Goal: Information Seeking & Learning: Compare options

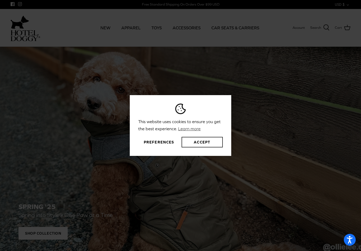
click at [206, 147] on button "Accept" at bounding box center [201, 142] width 41 height 11
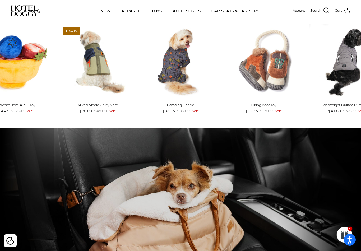
scroll to position [190, 0]
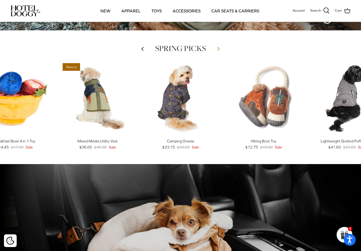
click at [215, 49] on icon "Right" at bounding box center [218, 49] width 6 height 6
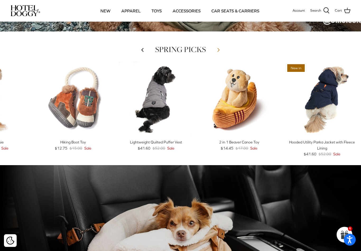
scroll to position [189, 0]
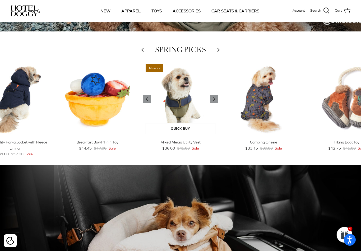
click at [182, 110] on img "Mixed Media Utility Vest" at bounding box center [180, 99] width 75 height 75
click at [215, 98] on icon "Right" at bounding box center [214, 99] width 6 height 6
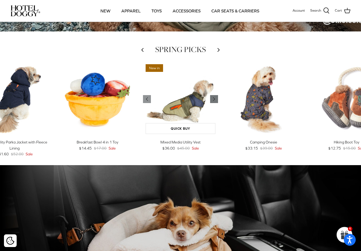
click at [218, 97] on link "Right" at bounding box center [214, 99] width 8 height 8
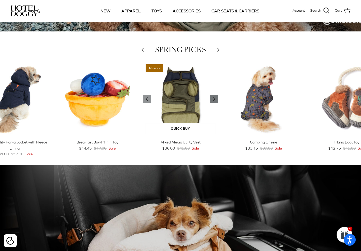
click at [215, 100] on icon "Right" at bounding box center [214, 99] width 6 height 6
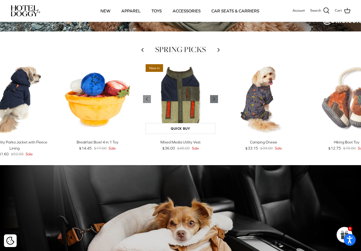
click at [215, 100] on icon "Right" at bounding box center [214, 99] width 6 height 6
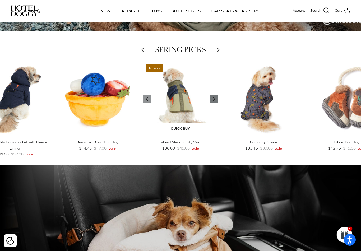
click at [214, 101] on icon "Right" at bounding box center [214, 99] width 6 height 6
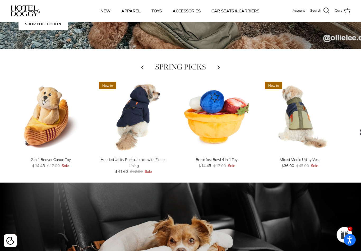
scroll to position [171, 0]
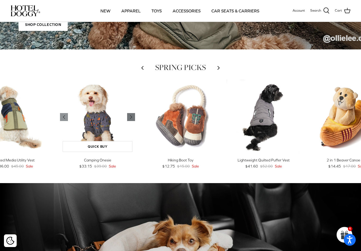
click at [132, 117] on icon "Right" at bounding box center [131, 117] width 6 height 6
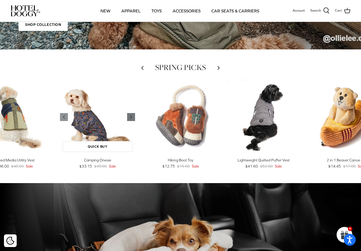
click at [131, 118] on polyline "Previous" at bounding box center [131, 116] width 2 height 3
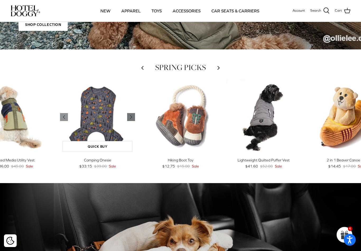
click at [131, 117] on polyline "Previous" at bounding box center [131, 116] width 2 height 3
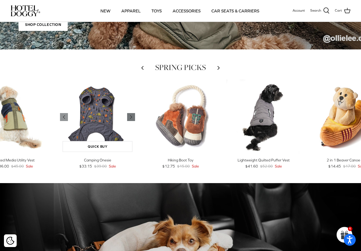
click at [132, 120] on icon "Right" at bounding box center [131, 117] width 6 height 6
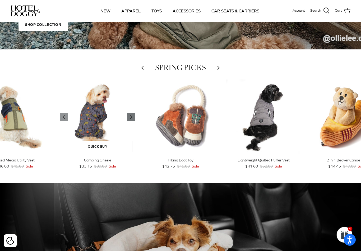
click at [131, 118] on polyline "Previous" at bounding box center [131, 116] width 2 height 3
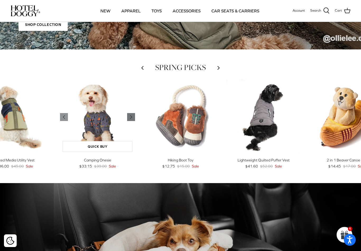
click at [130, 120] on icon "Right" at bounding box center [131, 117] width 6 height 6
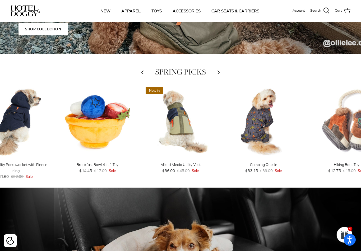
scroll to position [167, 0]
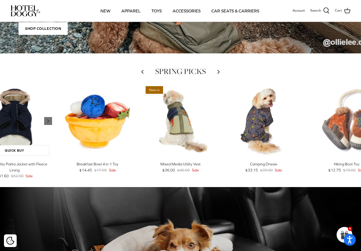
click at [46, 118] on link "Right" at bounding box center [48, 121] width 8 height 8
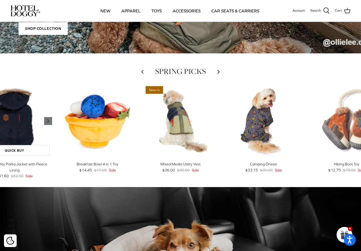
click at [48, 122] on polyline "Previous" at bounding box center [48, 120] width 2 height 3
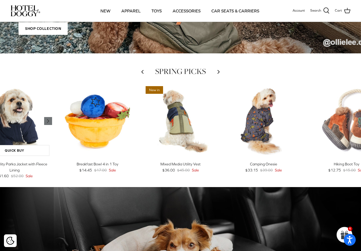
click at [49, 121] on icon "Right" at bounding box center [48, 121] width 6 height 6
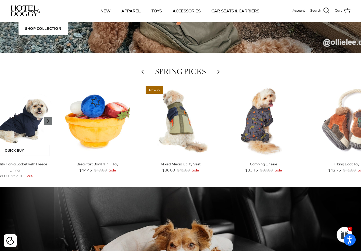
click at [51, 120] on icon "Right" at bounding box center [48, 121] width 6 height 6
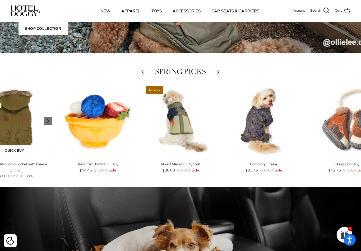
click at [50, 122] on icon "Right" at bounding box center [48, 121] width 6 height 6
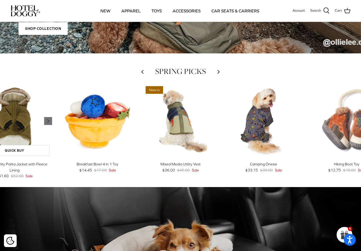
click at [50, 122] on icon "Right" at bounding box center [48, 121] width 6 height 6
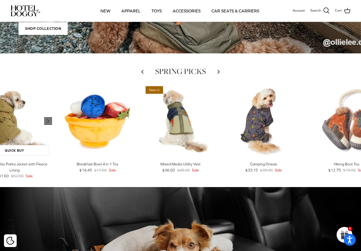
click at [49, 121] on icon "Right" at bounding box center [48, 121] width 6 height 6
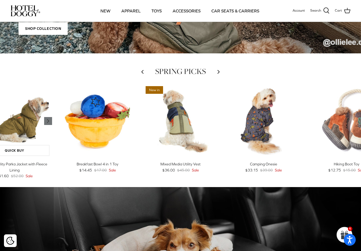
click at [52, 121] on link "Right" at bounding box center [48, 121] width 8 height 8
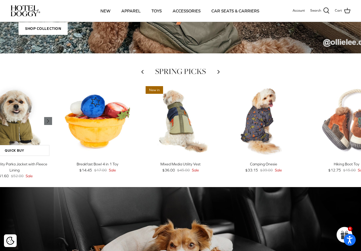
click at [48, 123] on icon "Right" at bounding box center [48, 121] width 6 height 6
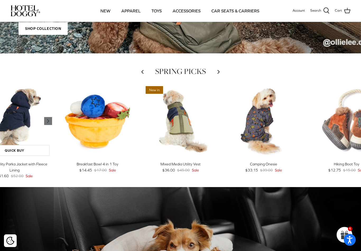
click at [46, 122] on icon "Right" at bounding box center [48, 121] width 6 height 6
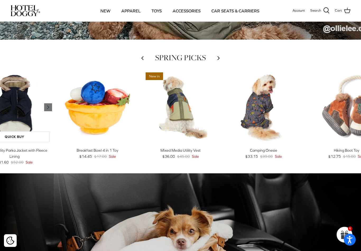
scroll to position [181, 0]
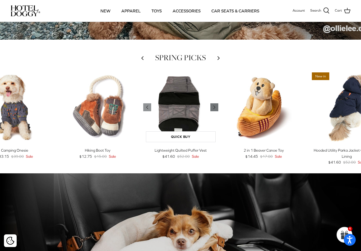
click at [211, 107] on link "Right" at bounding box center [214, 107] width 8 height 8
click at [215, 106] on icon "Right" at bounding box center [214, 107] width 6 height 6
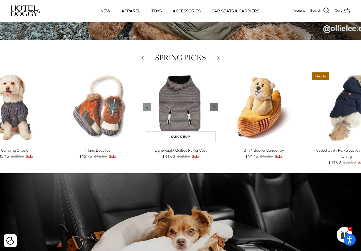
click at [213, 107] on polyline "Previous" at bounding box center [214, 107] width 2 height 3
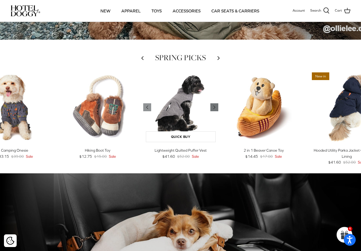
click at [212, 105] on icon "Right" at bounding box center [214, 107] width 6 height 6
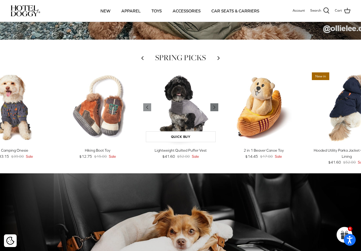
click at [216, 106] on icon "Right" at bounding box center [214, 107] width 6 height 6
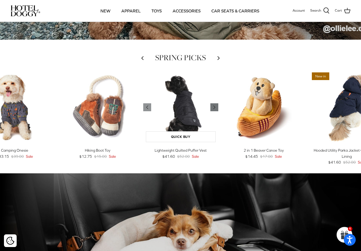
click at [213, 110] on icon "Right" at bounding box center [214, 107] width 6 height 6
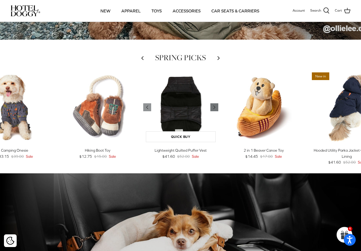
click at [214, 107] on polyline "Previous" at bounding box center [214, 107] width 2 height 3
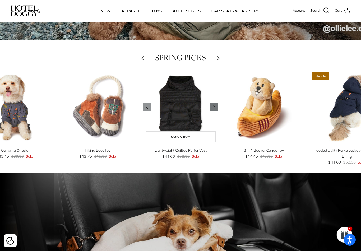
click at [213, 107] on polyline "Previous" at bounding box center [214, 107] width 2 height 3
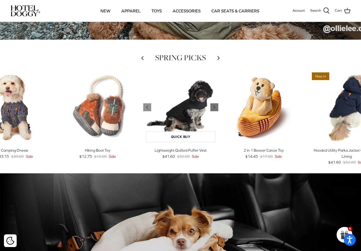
click at [216, 107] on icon "Right" at bounding box center [214, 107] width 6 height 6
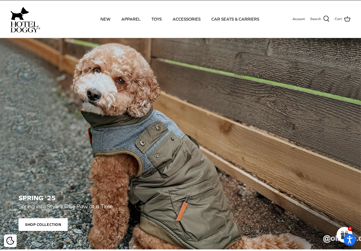
scroll to position [0, 0]
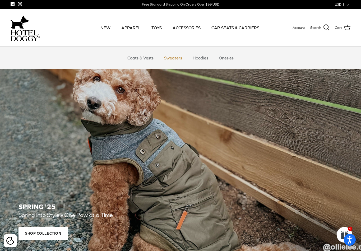
click at [169, 60] on link "Sweaters" at bounding box center [172, 58] width 27 height 16
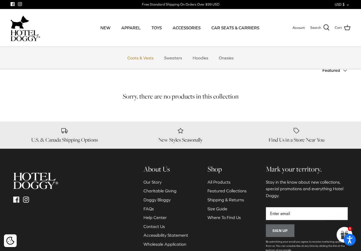
click at [139, 58] on link "Coats & Vests" at bounding box center [140, 58] width 36 height 16
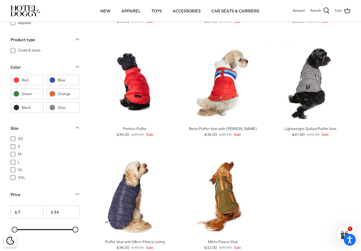
scroll to position [449, 0]
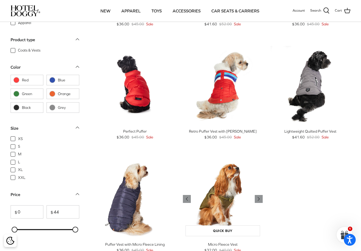
click at [224, 204] on img "Micro Fleece Vest" at bounding box center [223, 199] width 80 height 80
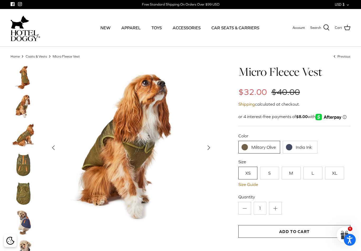
click at [292, 147] on link "India Ink" at bounding box center [299, 147] width 35 height 13
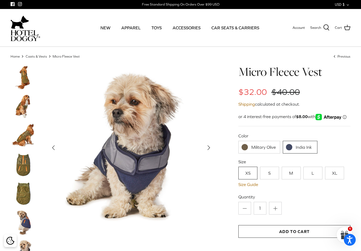
click at [209, 147] on icon "Right" at bounding box center [208, 147] width 8 height 8
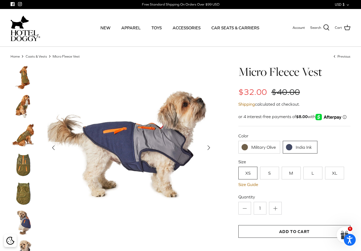
click at [211, 148] on icon "Right" at bounding box center [208, 147] width 8 height 8
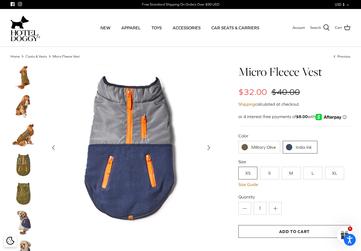
click at [206, 149] on icon "Right" at bounding box center [208, 147] width 8 height 8
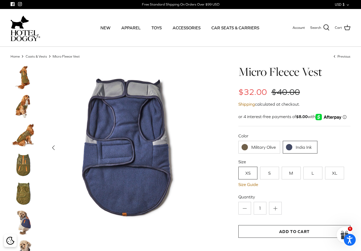
click at [51, 145] on icon "Left" at bounding box center [53, 147] width 8 height 8
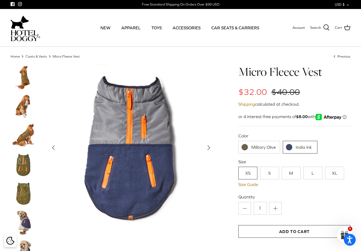
click at [50, 148] on icon "Left" at bounding box center [53, 147] width 8 height 8
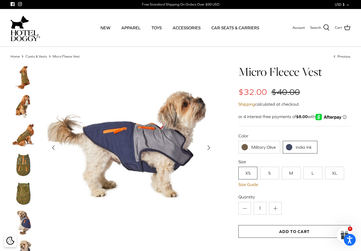
click at [51, 149] on icon "Left" at bounding box center [53, 147] width 8 height 8
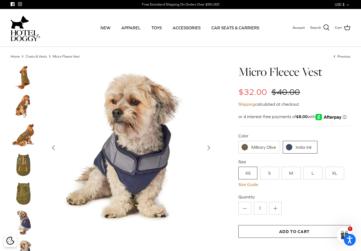
click at [52, 147] on icon "Left" at bounding box center [53, 147] width 8 height 8
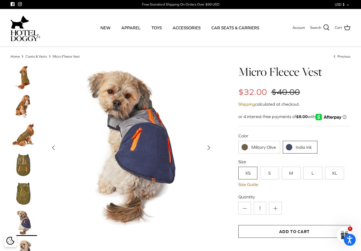
click at [54, 147] on polyline "Previous" at bounding box center [53, 147] width 2 height 4
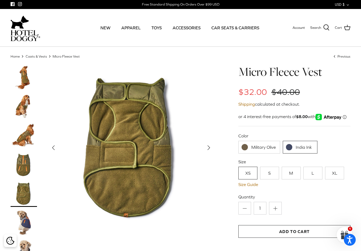
click at [53, 147] on polyline "Previous" at bounding box center [53, 147] width 2 height 4
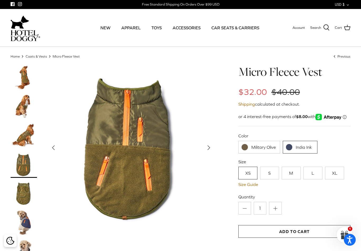
click at [52, 148] on icon "Left" at bounding box center [53, 147] width 8 height 8
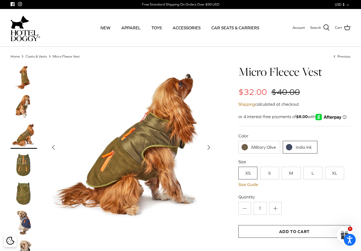
click at [53, 148] on icon "Left" at bounding box center [53, 147] width 8 height 8
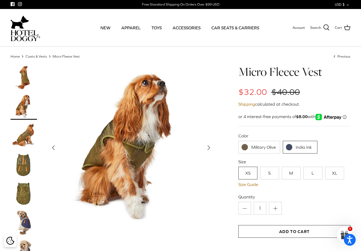
click at [55, 147] on icon "Left" at bounding box center [53, 147] width 8 height 8
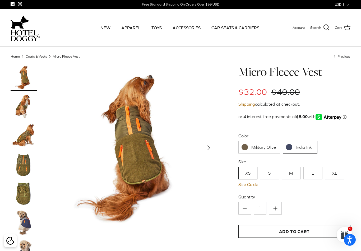
click at [208, 147] on polyline "Next" at bounding box center [208, 147] width 2 height 4
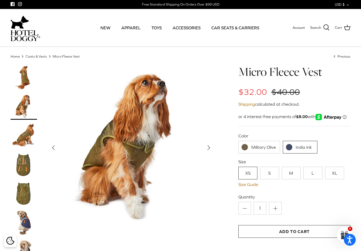
click at [208, 141] on img at bounding box center [131, 147] width 167 height 167
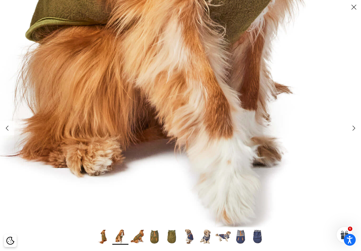
click at [138, 236] on img at bounding box center [137, 236] width 16 height 16
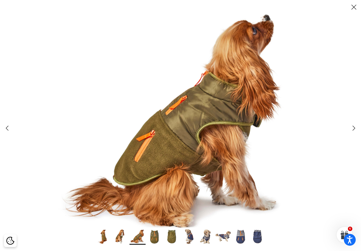
click at [353, 7] on icon "Close" at bounding box center [353, 7] width 9 height 9
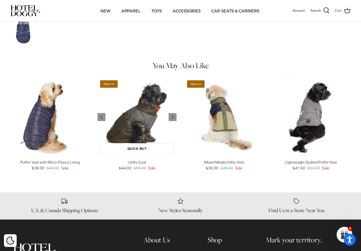
scroll to position [268, 0]
click at [145, 120] on img "Utility Coat" at bounding box center [136, 117] width 79 height 79
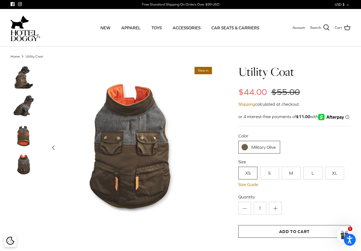
click at [52, 144] on icon "Left" at bounding box center [53, 147] width 8 height 8
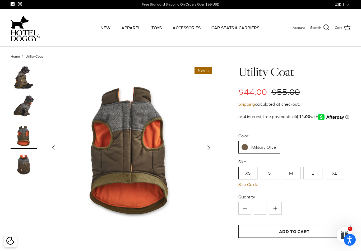
click at [52, 146] on icon "Left" at bounding box center [53, 147] width 8 height 8
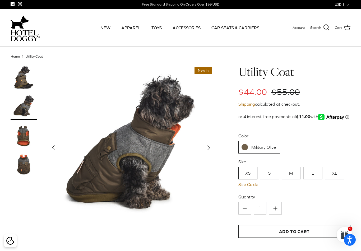
click at [50, 146] on icon "Left" at bounding box center [53, 147] width 8 height 8
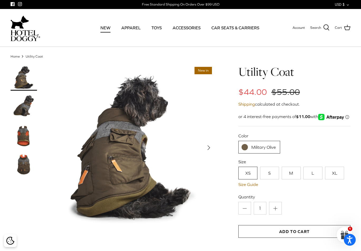
click at [109, 29] on link "NEW" at bounding box center [106, 28] width 20 height 18
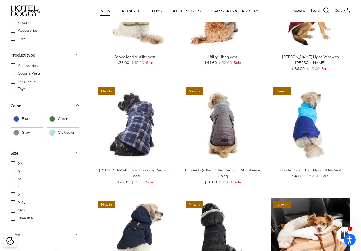
scroll to position [315, 0]
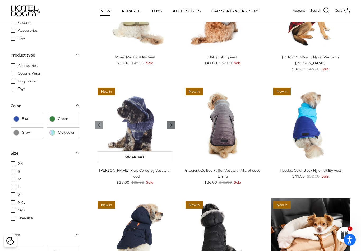
click at [170, 125] on icon "Right" at bounding box center [171, 125] width 6 height 6
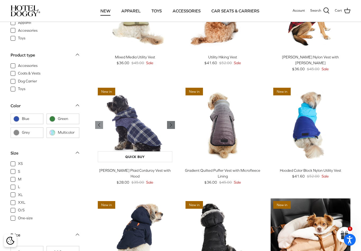
click at [173, 122] on icon "Right" at bounding box center [171, 125] width 6 height 6
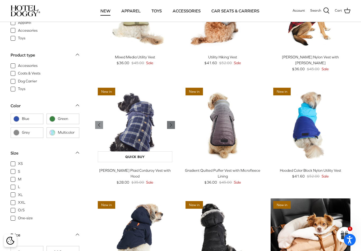
click at [171, 121] on link "Right" at bounding box center [171, 125] width 8 height 8
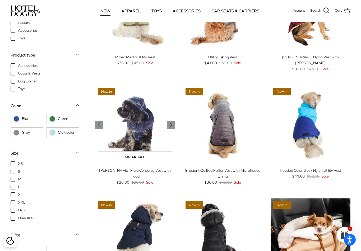
click at [171, 120] on img "Melton Plaid Corduroy Vest with Hood" at bounding box center [135, 125] width 80 height 80
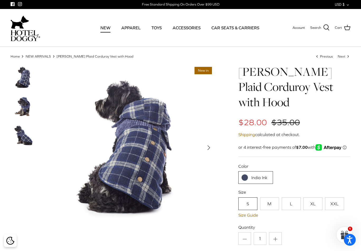
click at [209, 146] on icon "Right" at bounding box center [208, 147] width 8 height 8
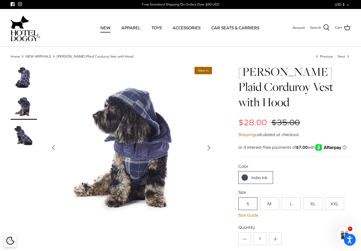
click at [208, 145] on icon "Right" at bounding box center [208, 147] width 8 height 8
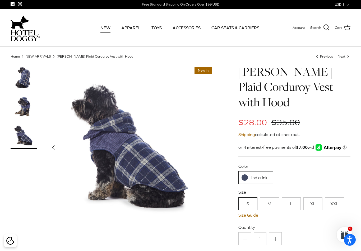
click at [50, 150] on icon "Left" at bounding box center [53, 147] width 8 height 8
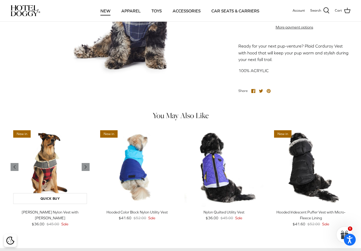
scroll to position [221, 0]
click at [87, 164] on icon "Right" at bounding box center [85, 167] width 6 height 6
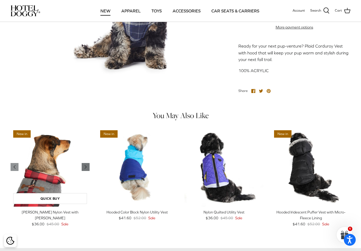
click at [87, 164] on icon "Right" at bounding box center [85, 167] width 6 height 6
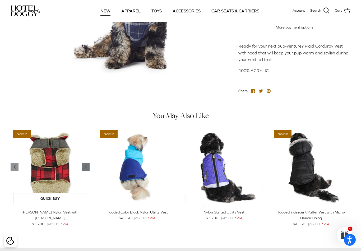
click at [86, 164] on icon "Right" at bounding box center [85, 167] width 6 height 6
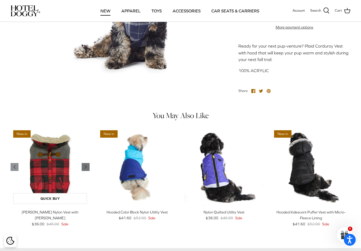
click at [87, 164] on icon "Right" at bounding box center [85, 167] width 6 height 6
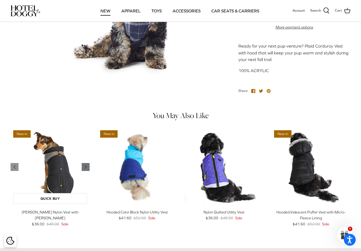
click at [86, 165] on polyline "Previous" at bounding box center [86, 166] width 2 height 3
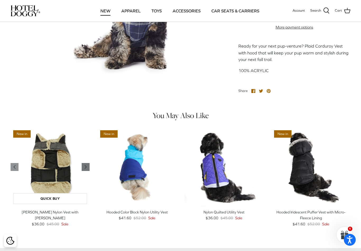
click at [85, 165] on polyline "Previous" at bounding box center [86, 166] width 2 height 3
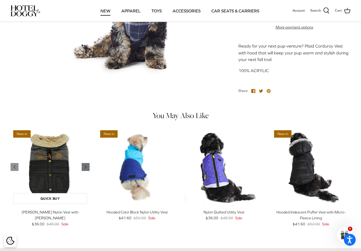
click at [87, 164] on icon "Right" at bounding box center [85, 167] width 6 height 6
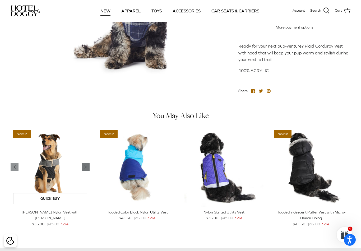
click at [84, 164] on icon "Right" at bounding box center [85, 167] width 6 height 6
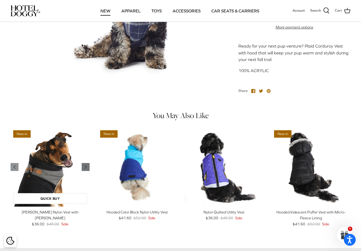
click at [83, 164] on icon "Right" at bounding box center [85, 167] width 6 height 6
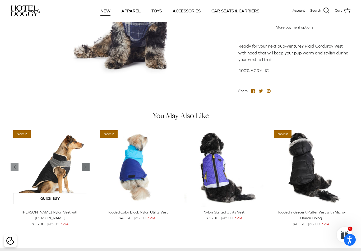
click at [87, 164] on icon "Right" at bounding box center [85, 167] width 6 height 6
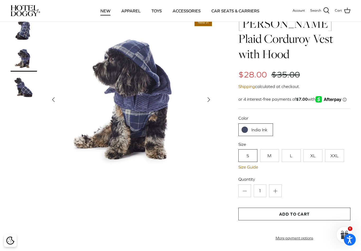
scroll to position [0, 0]
